Goal: Task Accomplishment & Management: Use online tool/utility

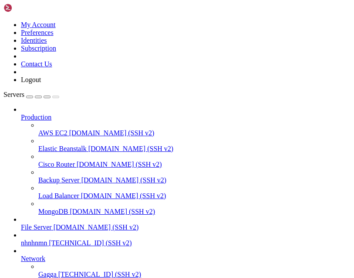
scroll to position [109, 0]
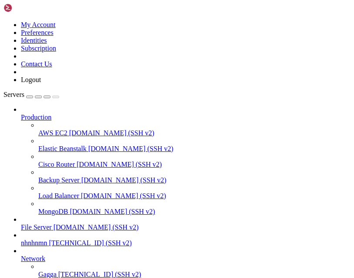
scroll to position [109, 0]
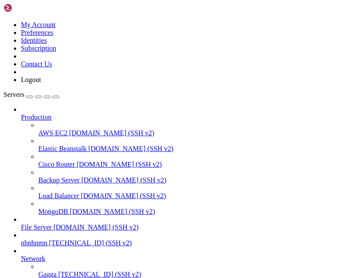
scroll to position [37, 0]
click at [139, 223] on span "[DOMAIN_NAME] (SSH v2)" at bounding box center [96, 226] width 85 height 7
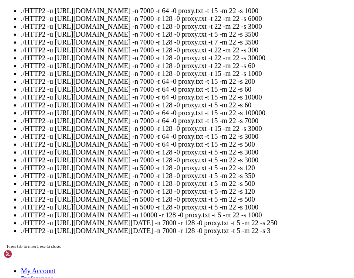
scroll to position [70, 0]
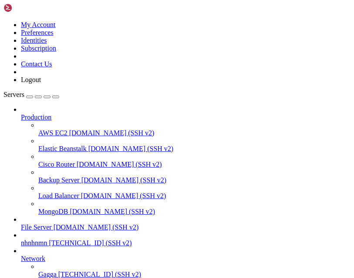
scroll to position [68, 0]
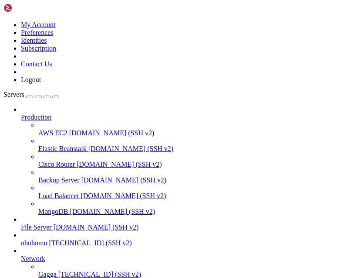
scroll to position [75, 0]
click at [49, 239] on span "[TECHNICAL_ID] (SSH v2)" at bounding box center [90, 242] width 83 height 7
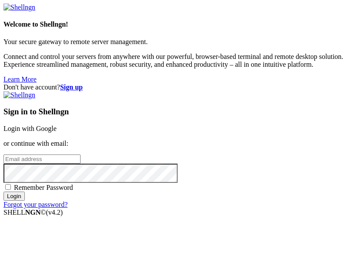
click at [57, 125] on link "Login with Google" at bounding box center [29, 128] width 53 height 7
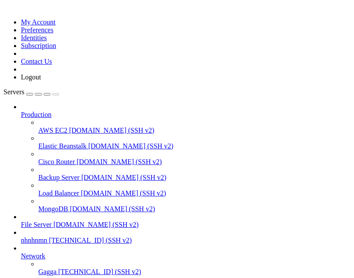
scroll to position [109, 0]
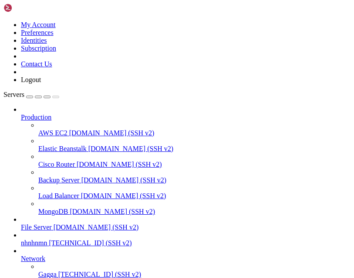
click at [52, 223] on span "File Server" at bounding box center [36, 226] width 31 height 7
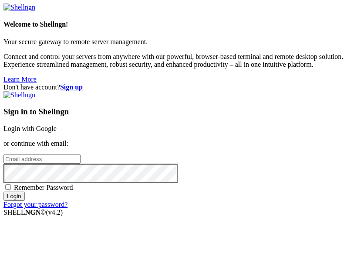
click at [57, 125] on link "Login with Google" at bounding box center [29, 128] width 53 height 7
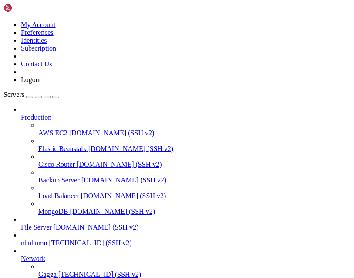
scroll to position [109, 0]
click at [52, 223] on span "File Server" at bounding box center [36, 226] width 31 height 7
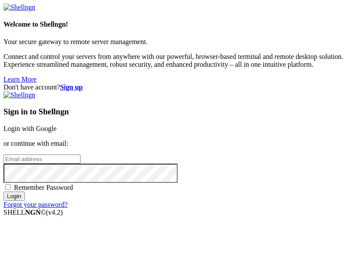
click at [57, 125] on link "Login with Google" at bounding box center [29, 128] width 53 height 7
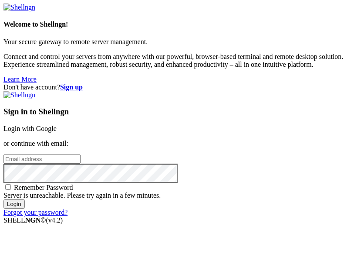
click at [57, 129] on link "Login with Google" at bounding box center [29, 128] width 53 height 7
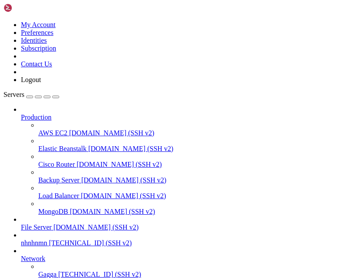
scroll to position [31, 0]
click at [52, 223] on span "File Server" at bounding box center [36, 226] width 31 height 7
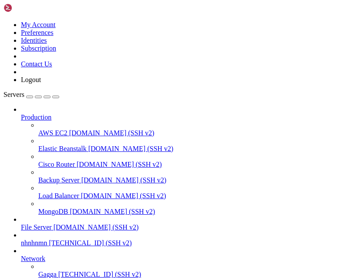
click at [52, 223] on span "File Server" at bounding box center [36, 226] width 31 height 7
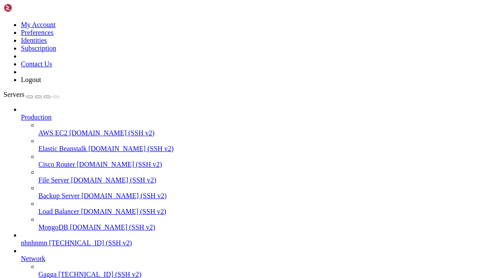
scroll to position [109, 0]
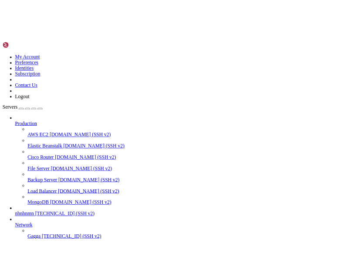
scroll to position [37, 0]
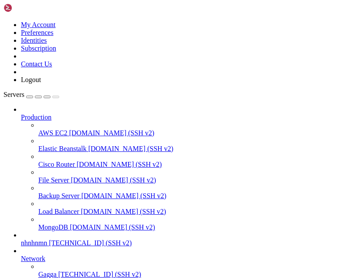
scroll to position [109, 0]
click at [25, 239] on link "nhnhnmn 64.188.77.96 (SSH v2)" at bounding box center [186, 243] width 330 height 8
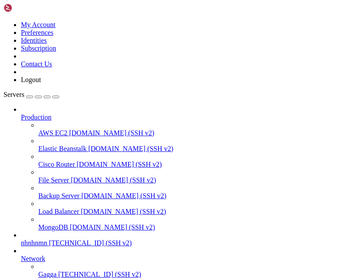
scroll to position [31, 0]
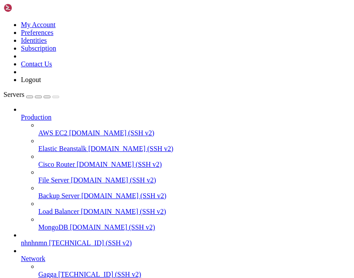
scroll to position [109, 0]
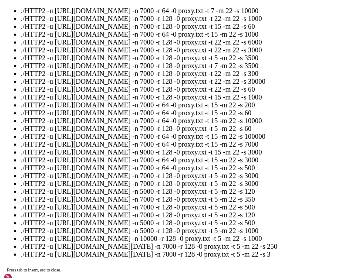
scroll to position [359, 0]
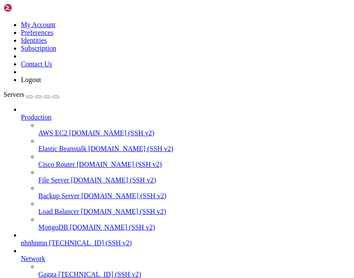
click at [47, 239] on span "nhnhnmn" at bounding box center [34, 242] width 26 height 7
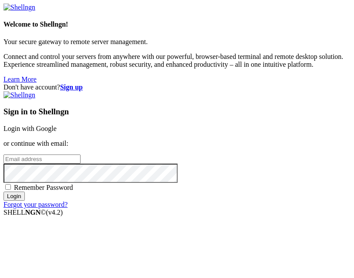
click at [57, 127] on link "Login with Google" at bounding box center [29, 128] width 53 height 7
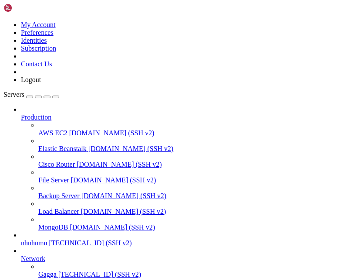
scroll to position [109, 0]
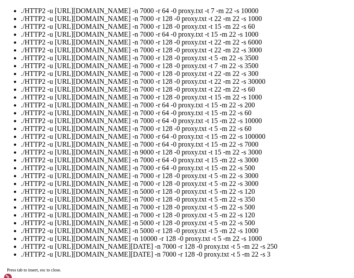
scroll to position [81, 0]
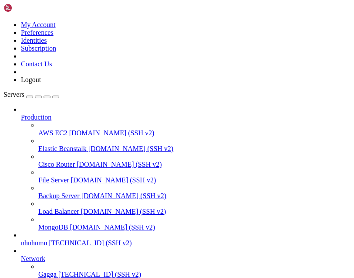
scroll to position [25, 0]
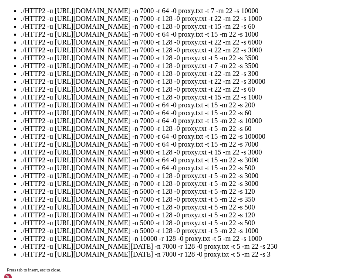
scroll to position [8, 0]
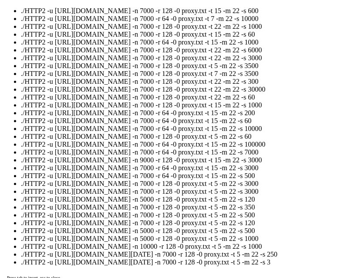
scroll to position [28, 0]
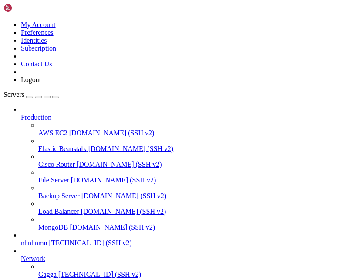
scroll to position [31, 0]
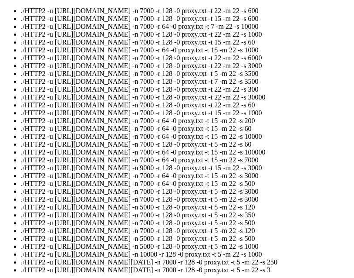
scroll to position [97, 0]
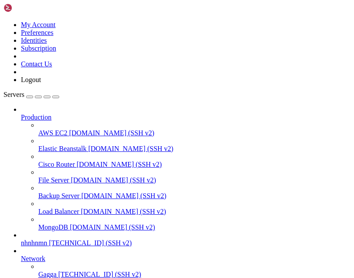
scroll to position [25, 0]
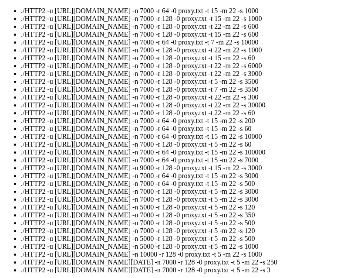
scroll to position [391, 0]
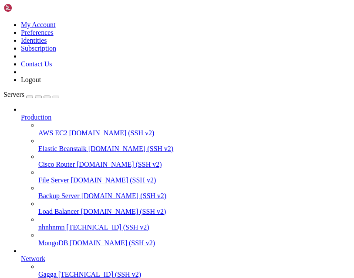
scroll to position [109, 0]
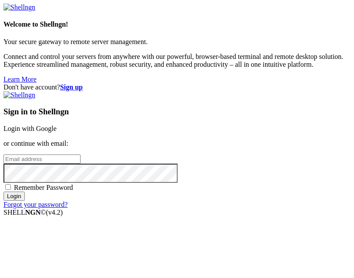
click at [57, 125] on link "Login with Google" at bounding box center [29, 128] width 53 height 7
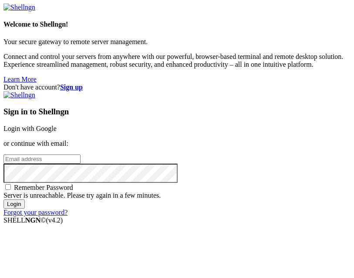
scroll to position [70, 0]
click at [57, 125] on link "Login with Google" at bounding box center [29, 128] width 53 height 7
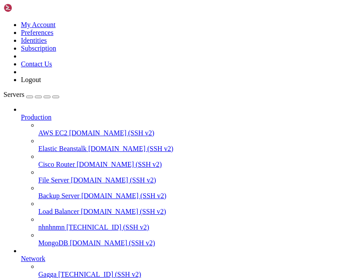
scroll to position [109, 0]
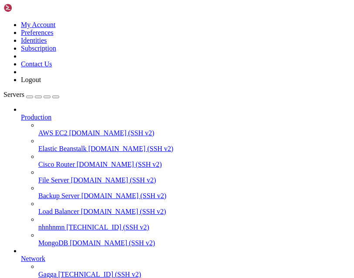
scroll to position [37, 0]
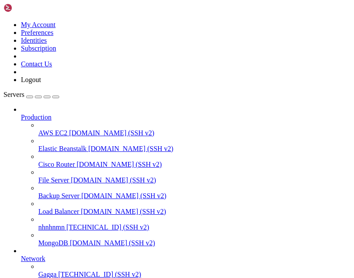
scroll to position [31, 0]
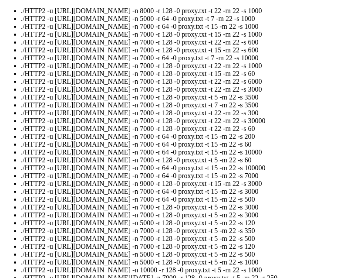
scroll to position [0, 0]
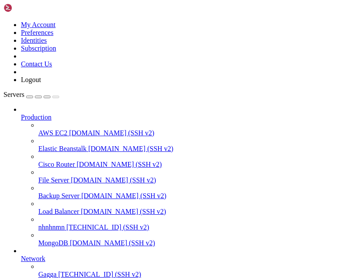
scroll to position [109, 0]
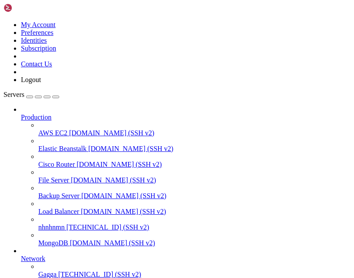
scroll to position [31, 0]
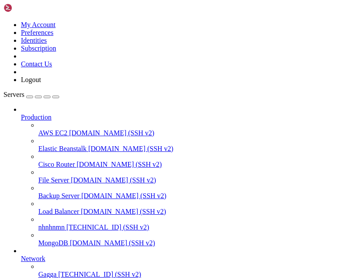
scroll to position [37, 0]
